Goal: Task Accomplishment & Management: Use online tool/utility

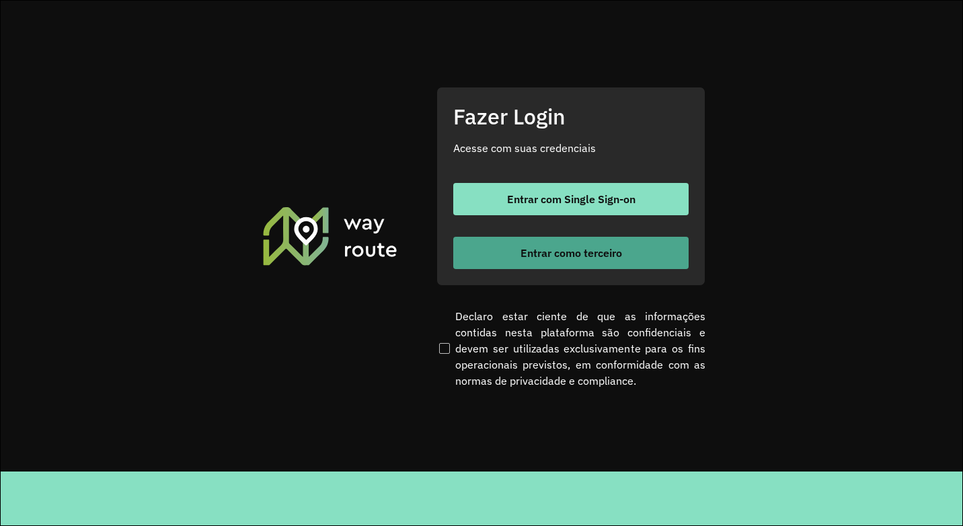
click at [597, 258] on span "Entrar como terceiro" at bounding box center [570, 252] width 101 height 11
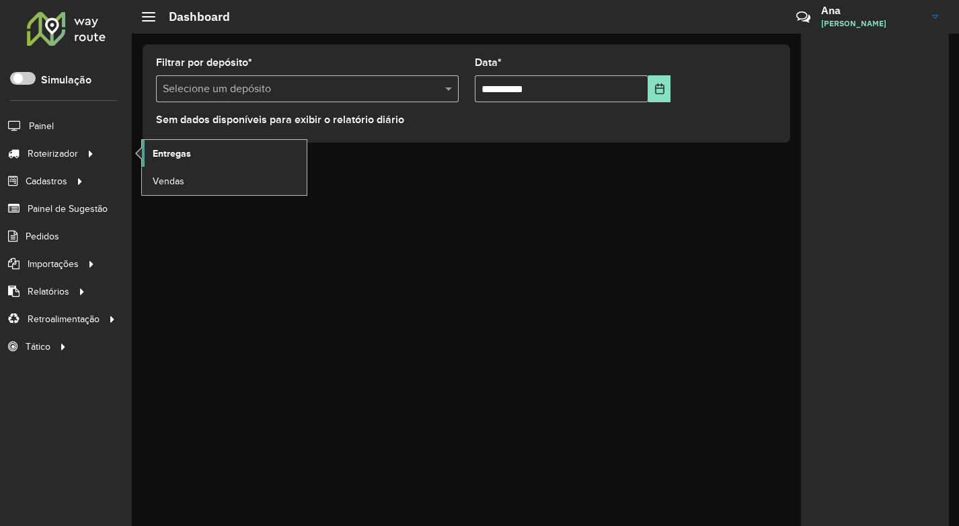
click at [192, 151] on link "Entregas" at bounding box center [224, 153] width 165 height 27
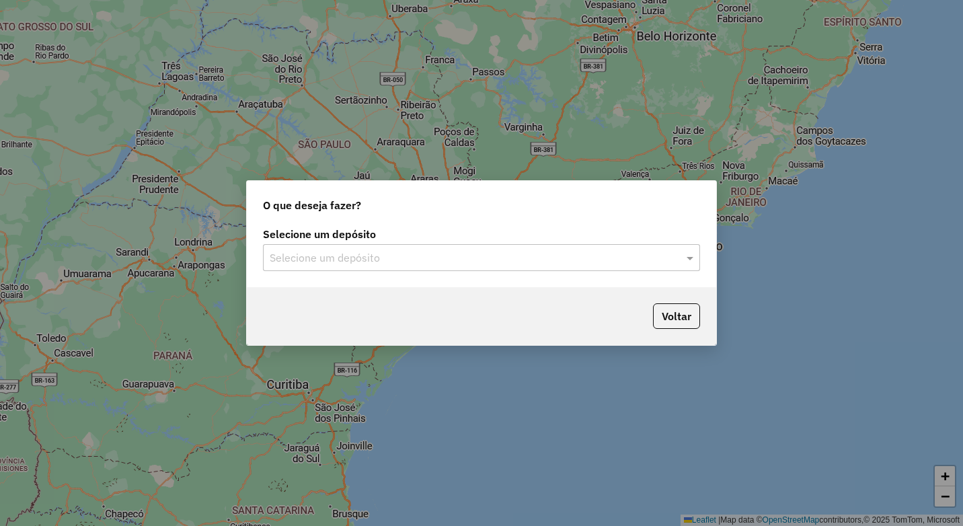
click at [377, 261] on input "text" at bounding box center [468, 258] width 397 height 16
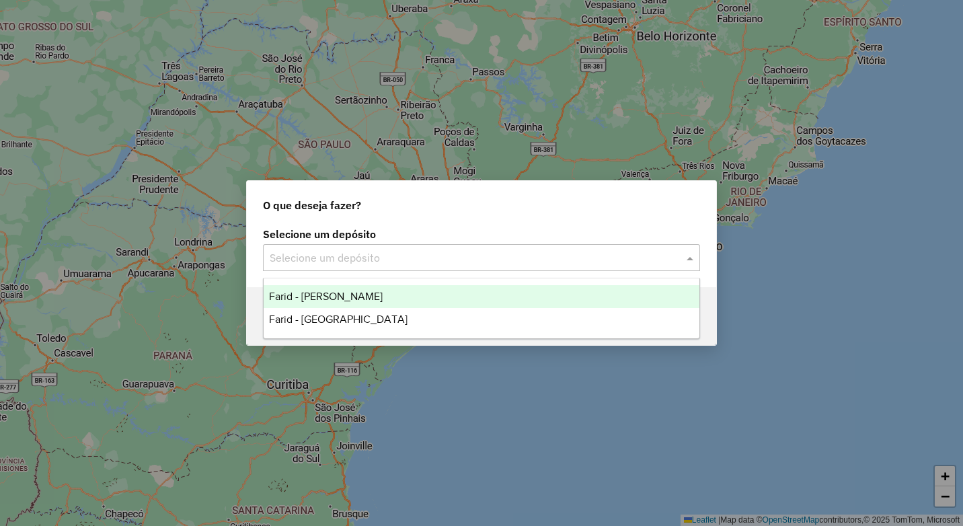
click at [375, 295] on span "Farid - [PERSON_NAME]" at bounding box center [326, 295] width 114 height 11
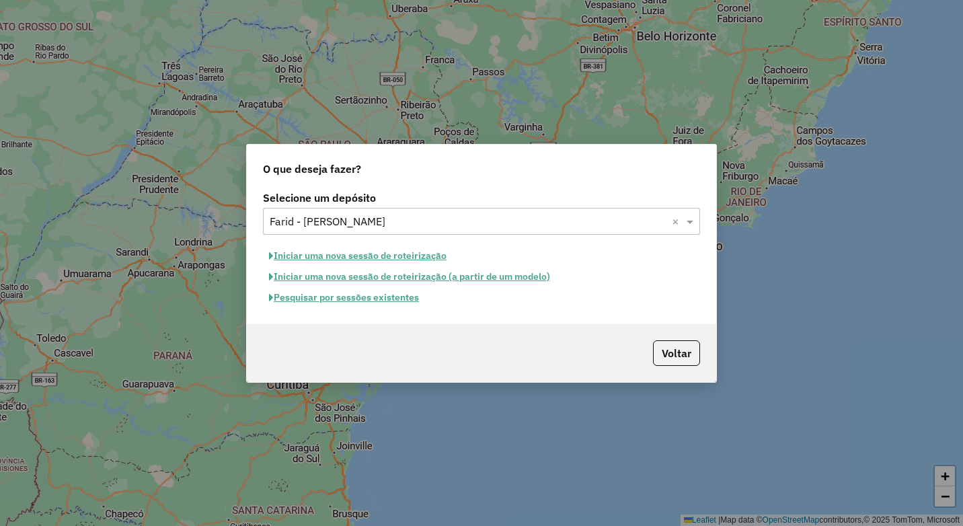
click at [382, 298] on button "Pesquisar por sessões existentes" at bounding box center [344, 297] width 162 height 21
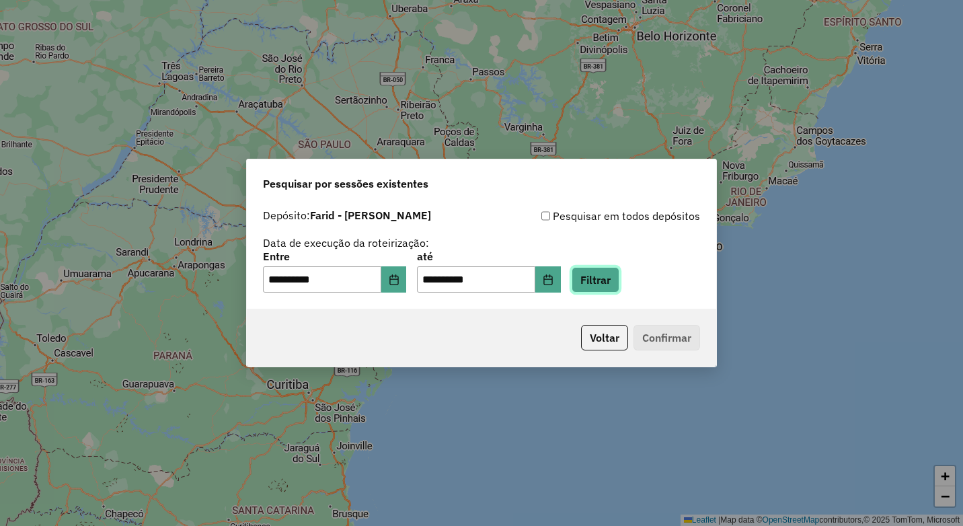
click at [606, 276] on button "Filtrar" at bounding box center [595, 280] width 48 height 26
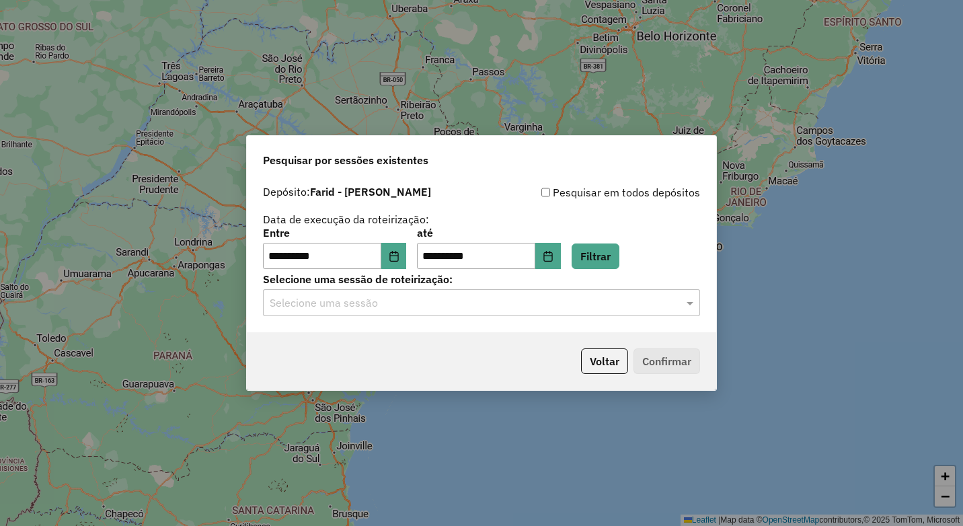
click at [454, 303] on input "text" at bounding box center [468, 303] width 397 height 16
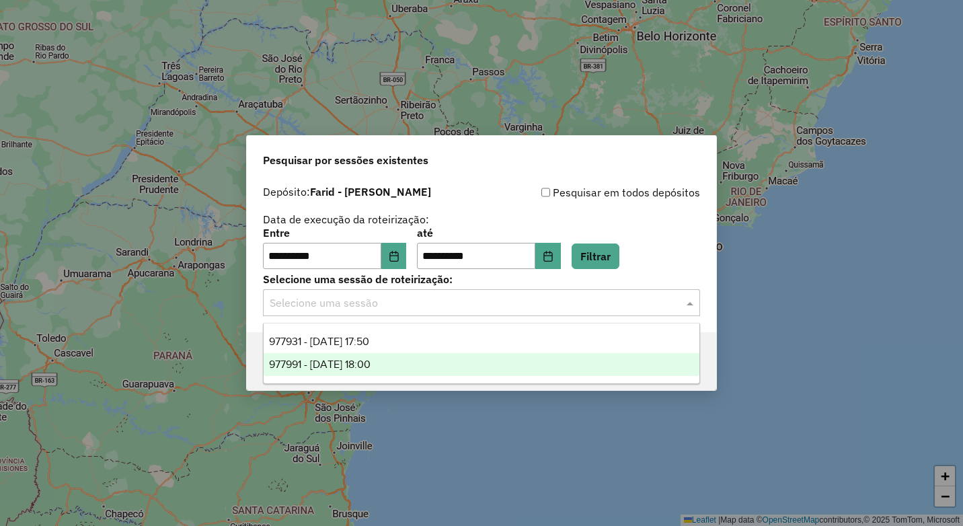
click at [446, 372] on div "977991 - 12/08/2025 18:00" at bounding box center [481, 364] width 436 height 23
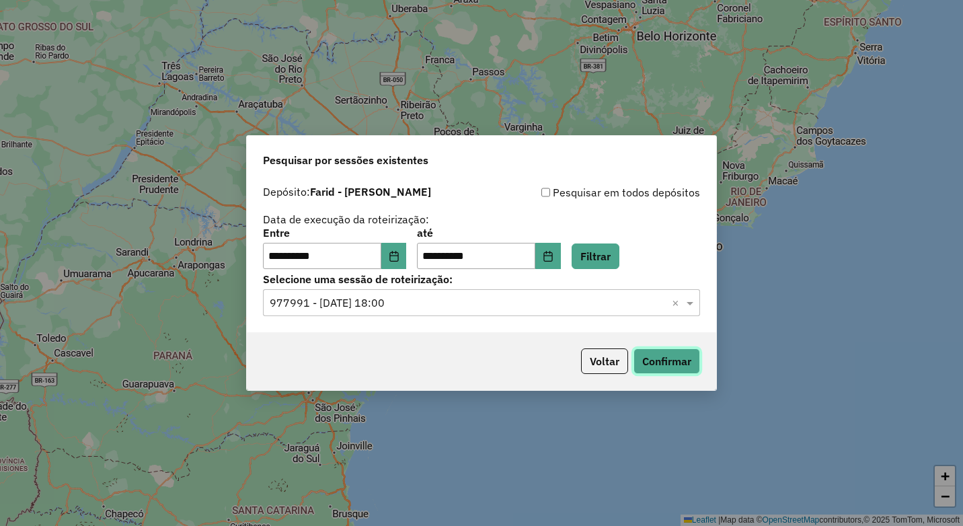
click at [650, 360] on button "Confirmar" at bounding box center [666, 361] width 67 height 26
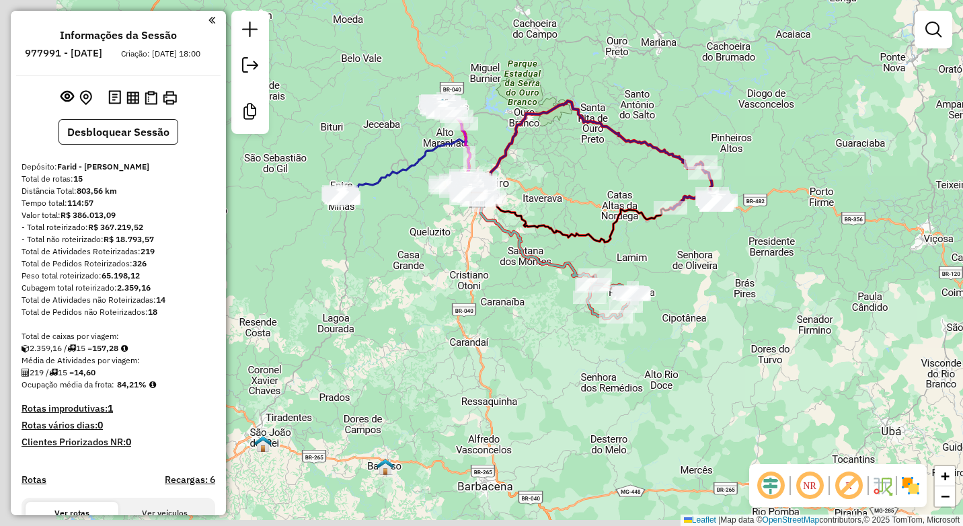
drag, startPoint x: 456, startPoint y: 182, endPoint x: 555, endPoint y: 167, distance: 100.6
click at [555, 167] on div "Janela de atendimento Grade de atendimento Capacidade Transportadoras Veículos …" at bounding box center [481, 263] width 963 height 526
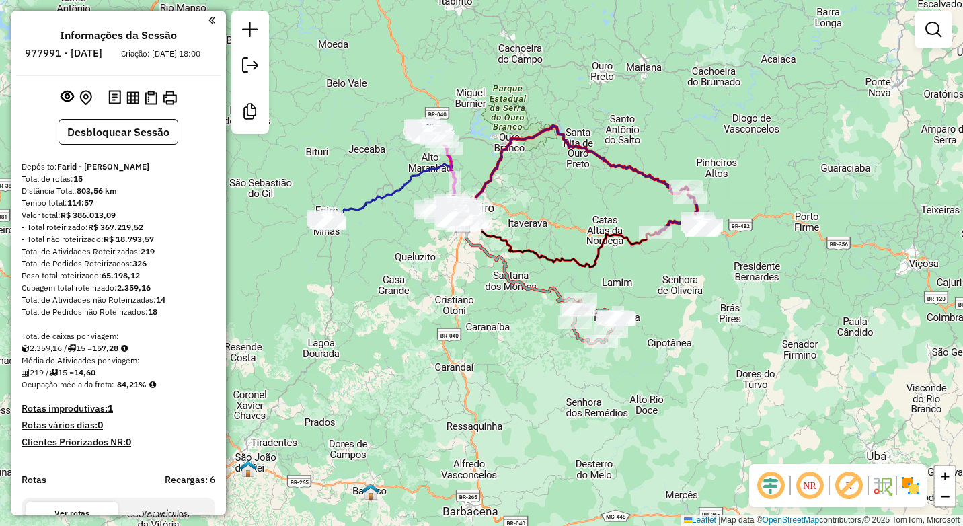
drag, startPoint x: 490, startPoint y: 247, endPoint x: 404, endPoint y: 270, distance: 89.0
click at [404, 270] on div "Janela de atendimento Grade de atendimento Capacidade Transportadoras Veículos …" at bounding box center [481, 263] width 963 height 526
